Goal: Navigation & Orientation: Understand site structure

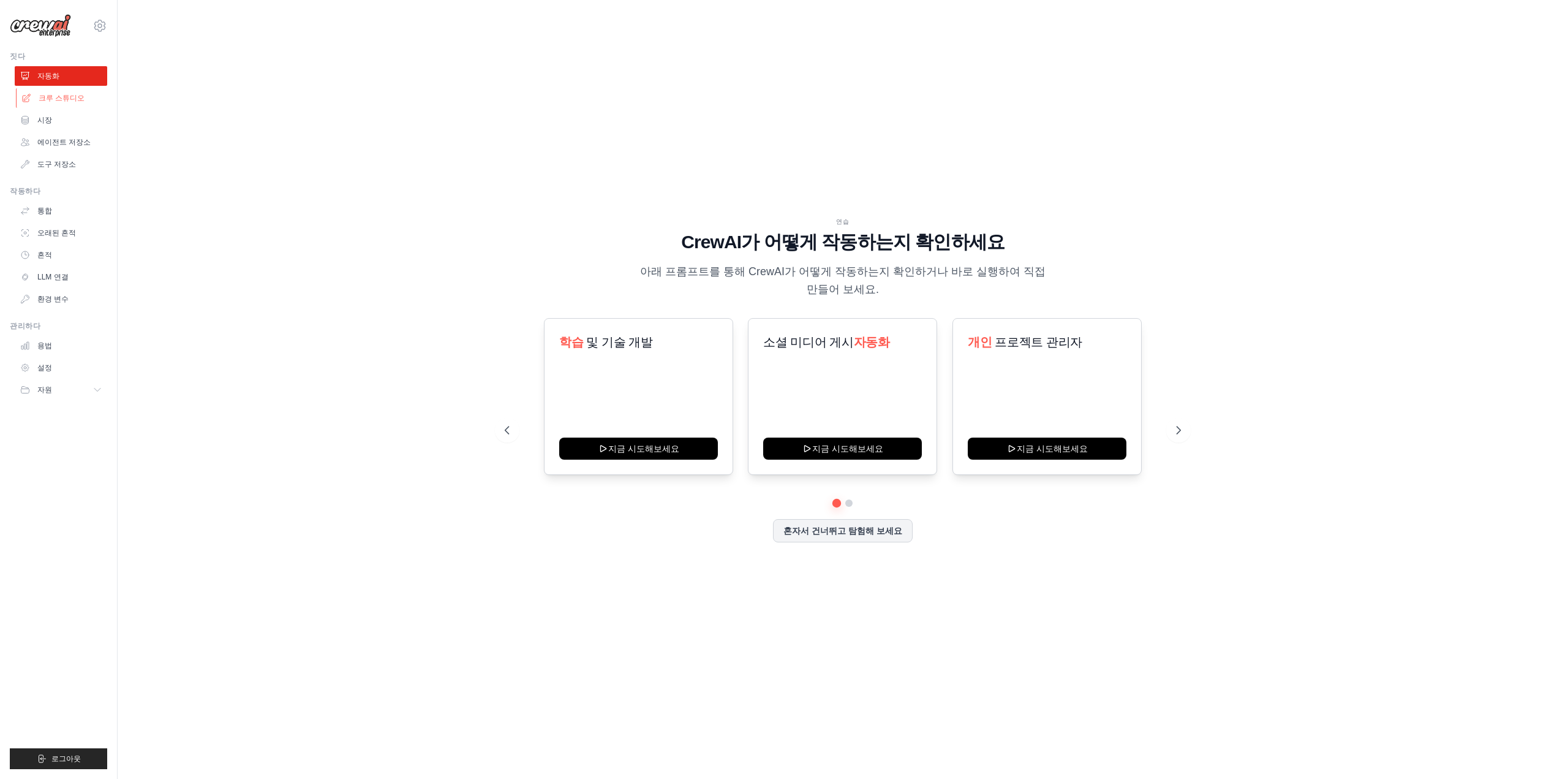
click at [71, 94] on font "크루 스튜디오" at bounding box center [61, 98] width 46 height 9
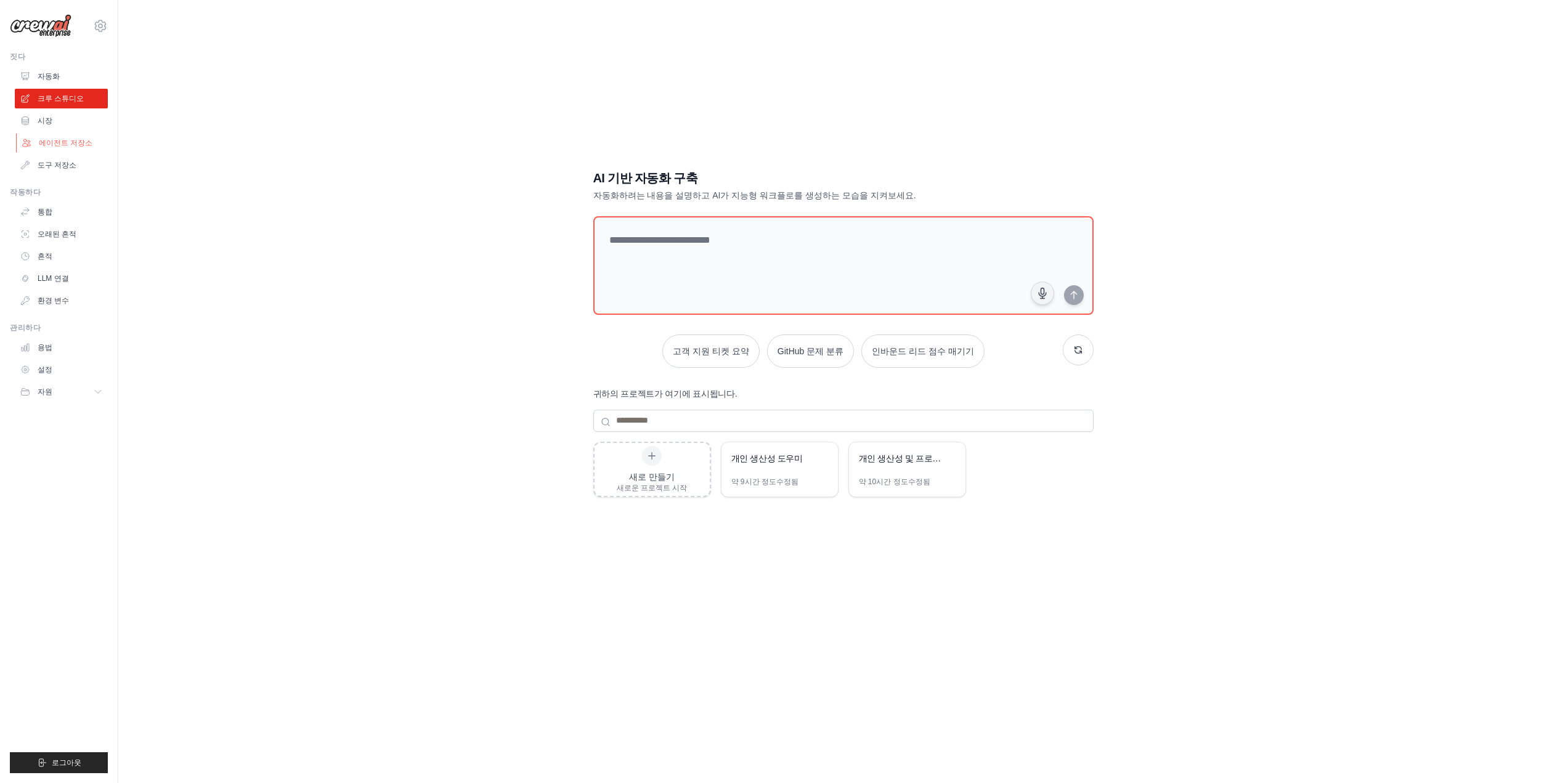
click at [55, 142] on font "에이전트 저장소" at bounding box center [65, 143] width 53 height 9
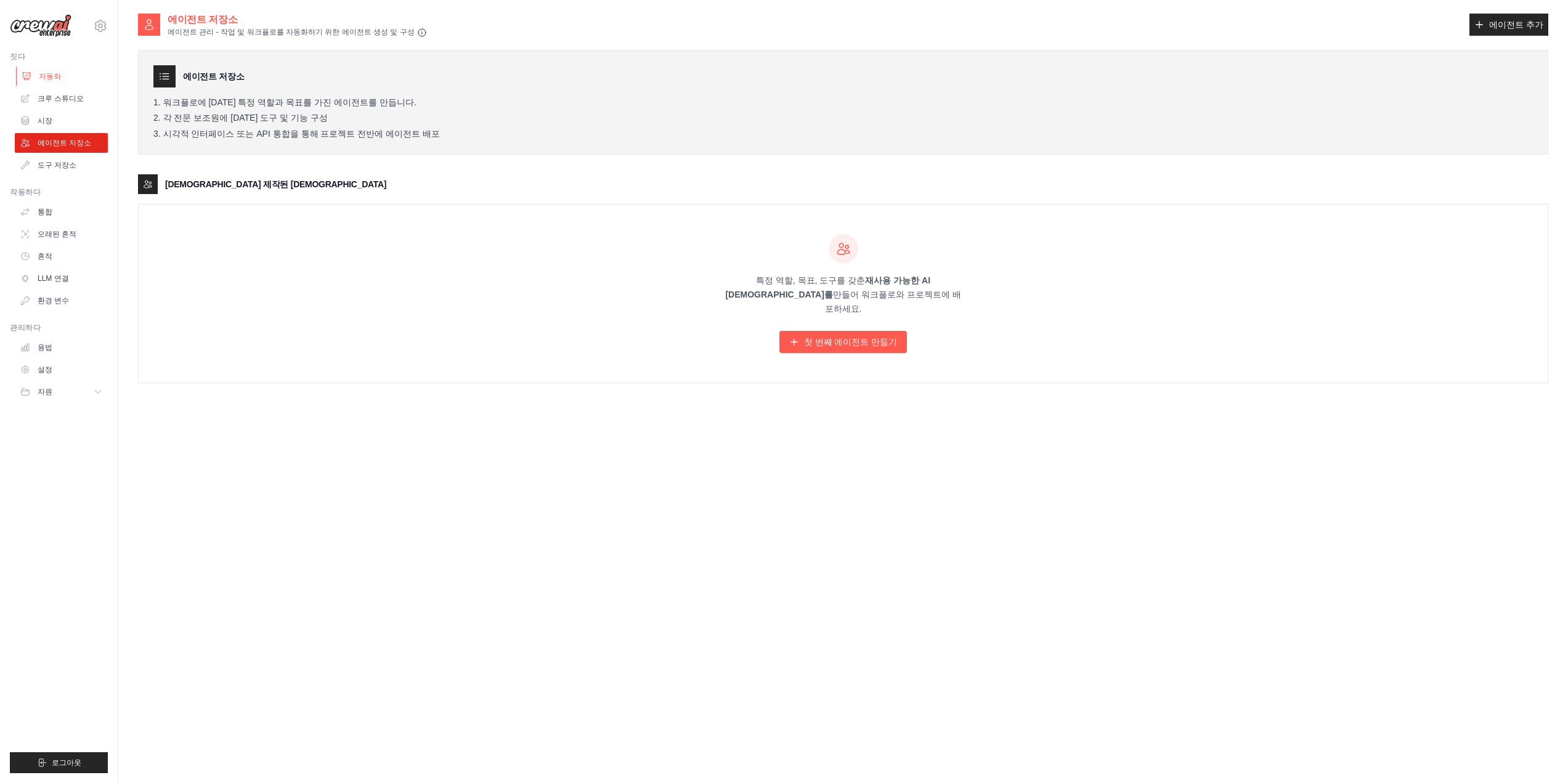
click at [46, 76] on font "자동화" at bounding box center [50, 76] width 22 height 9
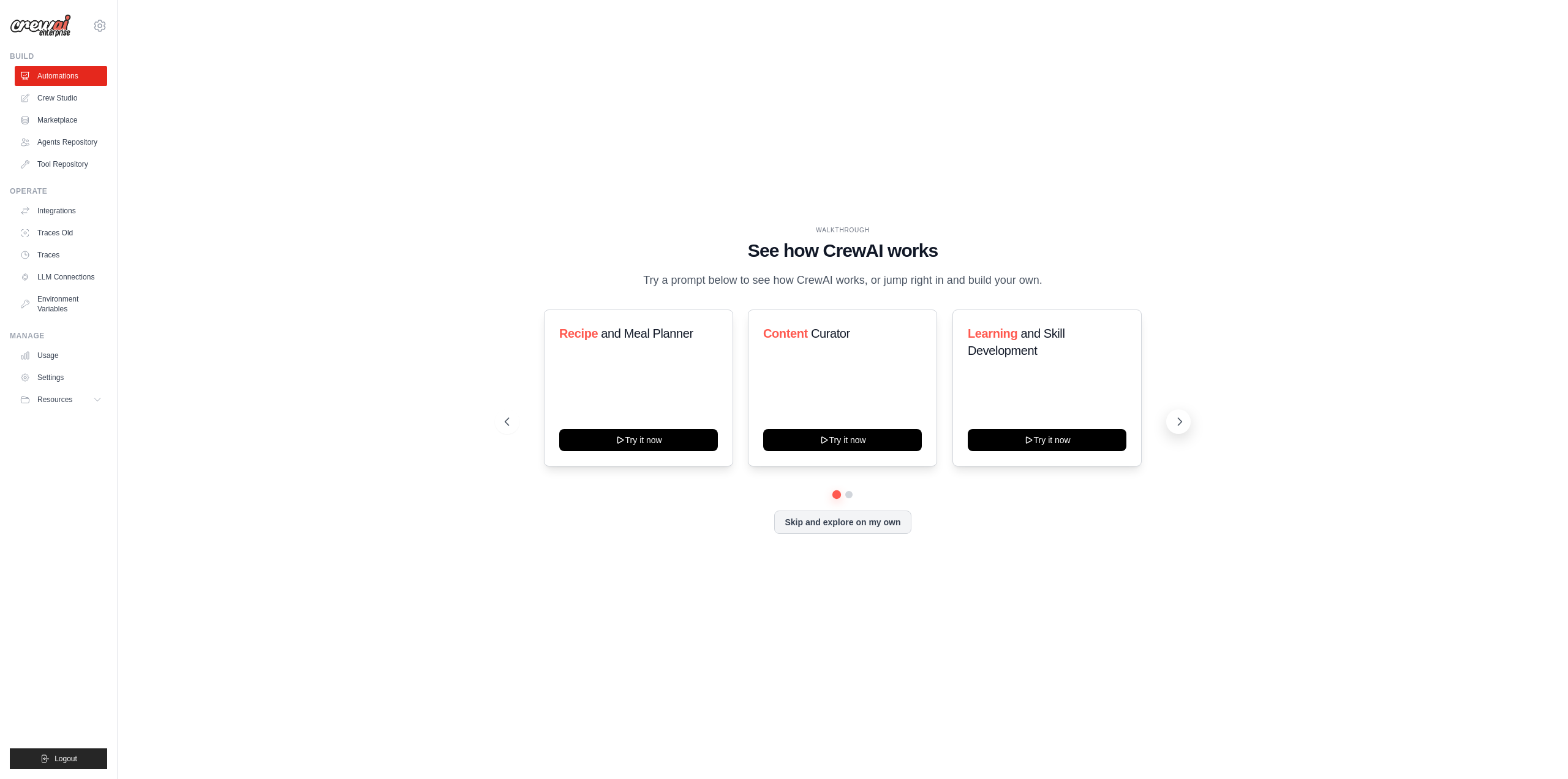
click at [1171, 422] on button at bounding box center [1179, 422] width 25 height 25
click at [1261, 245] on div "WALKTHROUGH See how [PERSON_NAME] works Try a prompt below to see how [PERSON_N…" at bounding box center [843, 390] width 1411 height 754
